Goal: Task Accomplishment & Management: Manage account settings

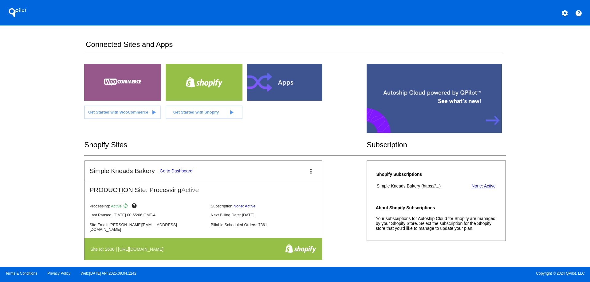
click at [309, 175] on mat-icon "more_vert" at bounding box center [310, 171] width 7 height 7
click at [302, 189] on link "edit edit" at bounding box center [285, 192] width 57 height 15
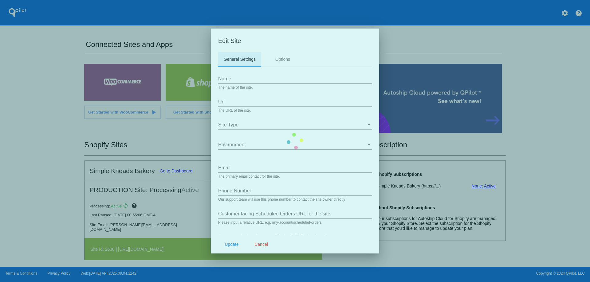
type input "Simple Kneads Bakery"
type input "[URL][DOMAIN_NAME]"
type input "[PERSON_NAME][EMAIL_ADDRESS][DOMAIN_NAME]"
type input "0000000000"
type input "/a/autoship/subscriptions"
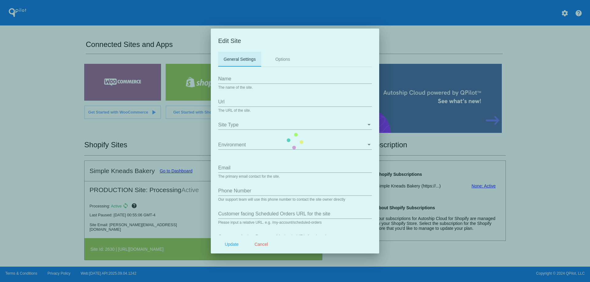
type input "/a/autoship/payment_methods"
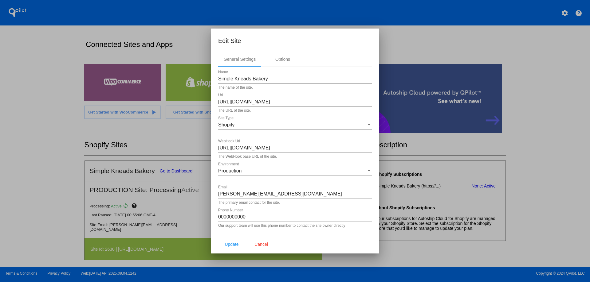
click at [398, 45] on div at bounding box center [295, 141] width 590 height 282
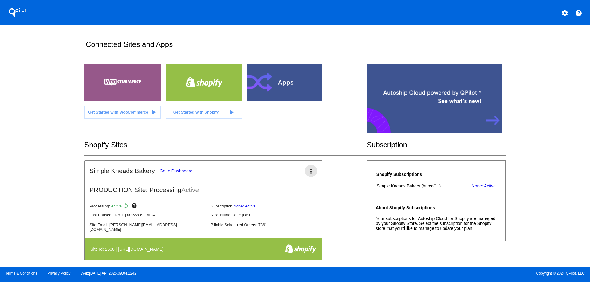
click at [308, 174] on mat-icon "more_vert" at bounding box center [310, 171] width 7 height 7
click at [301, 179] on link "view_list dashboard" at bounding box center [285, 177] width 57 height 15
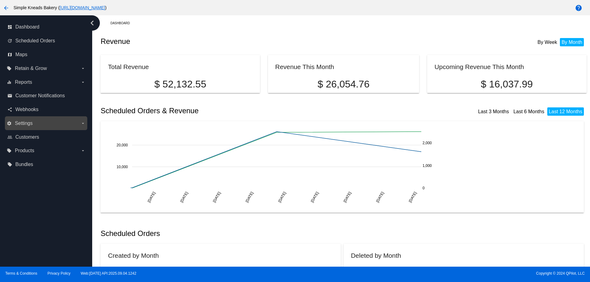
click at [55, 128] on label "settings Settings arrow_drop_down" at bounding box center [46, 124] width 78 height 10
click at [0, 0] on input "settings Settings arrow_drop_down" at bounding box center [0, 0] width 0 height 0
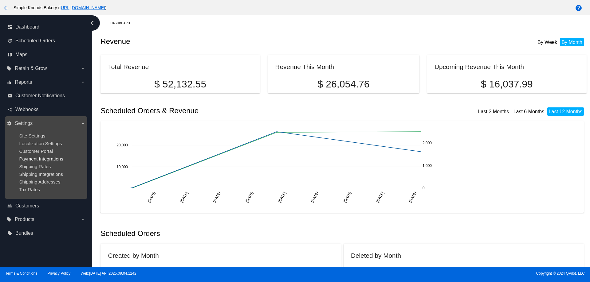
click at [49, 160] on span "Payment Integrations" at bounding box center [41, 158] width 44 height 5
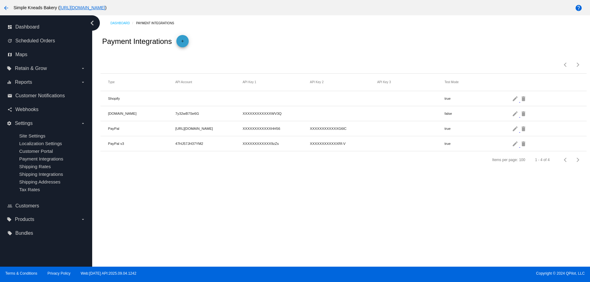
click at [182, 45] on mat-icon "add" at bounding box center [182, 42] width 7 height 7
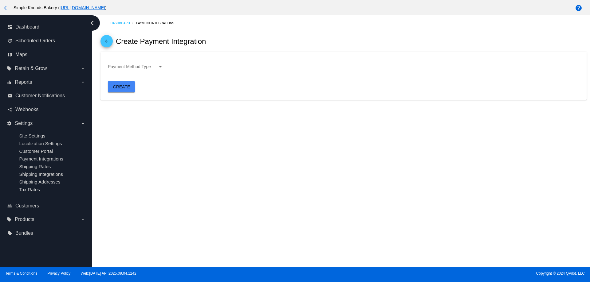
click at [155, 67] on div "Payment Method Type" at bounding box center [133, 67] width 50 height 5
click at [192, 65] on div at bounding box center [295, 141] width 590 height 282
click at [105, 44] on mat-icon "arrow_back" at bounding box center [106, 42] width 7 height 7
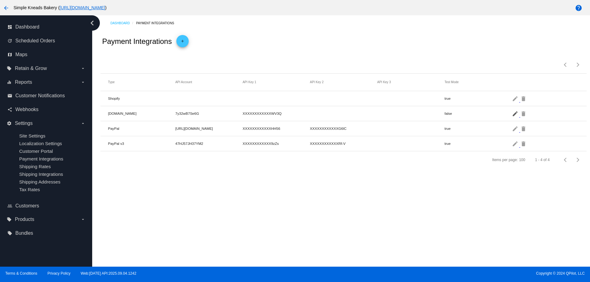
click at [513, 116] on mat-icon "edit" at bounding box center [515, 114] width 7 height 10
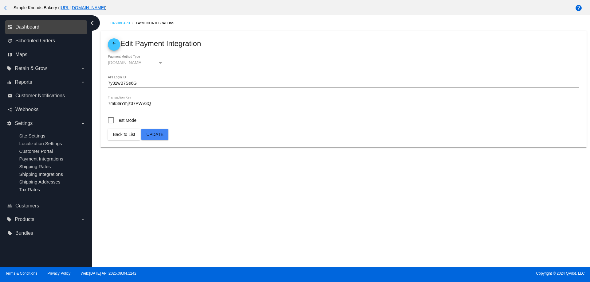
click at [23, 25] on span "Dashboard" at bounding box center [27, 27] width 24 height 6
